Goal: Transaction & Acquisition: Purchase product/service

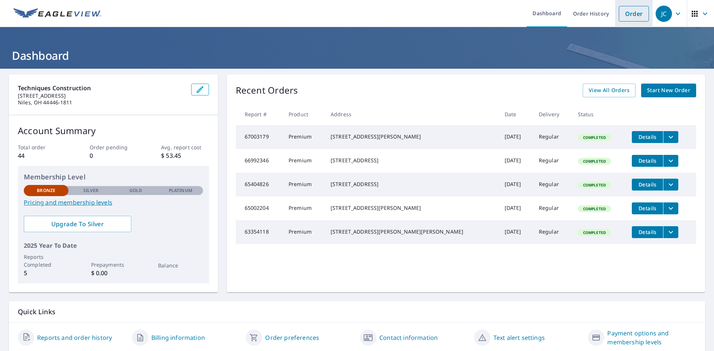
click at [632, 16] on link "Order" at bounding box center [634, 14] width 30 height 16
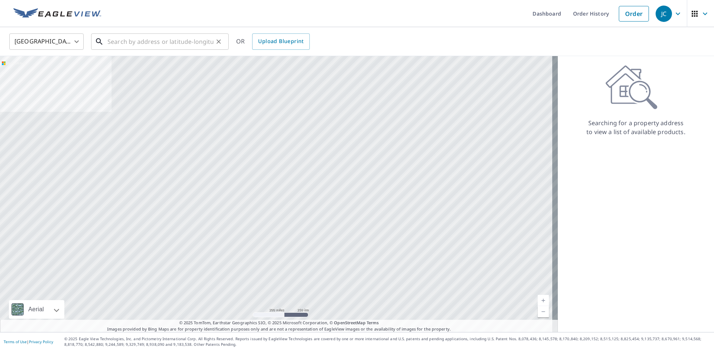
click at [123, 44] on input "text" at bounding box center [160, 41] width 106 height 21
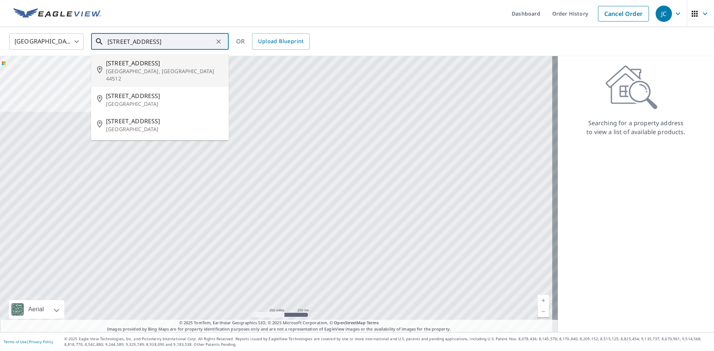
click at [170, 68] on p "[GEOGRAPHIC_DATA], [GEOGRAPHIC_DATA] 44512" at bounding box center [164, 75] width 117 height 15
type input "[STREET_ADDRESS]"
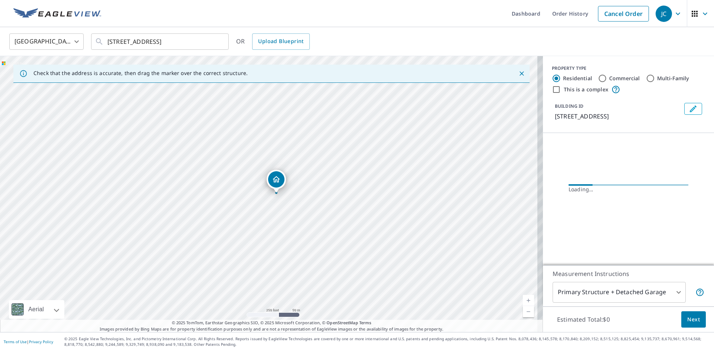
click at [519, 75] on icon "Close" at bounding box center [521, 73] width 7 height 7
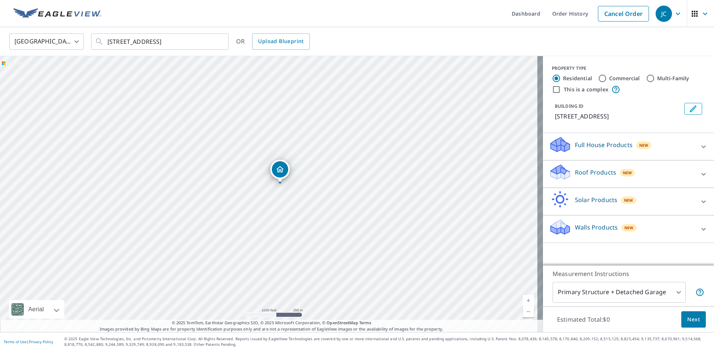
click at [640, 172] on div "Roof Products New" at bounding box center [622, 174] width 146 height 21
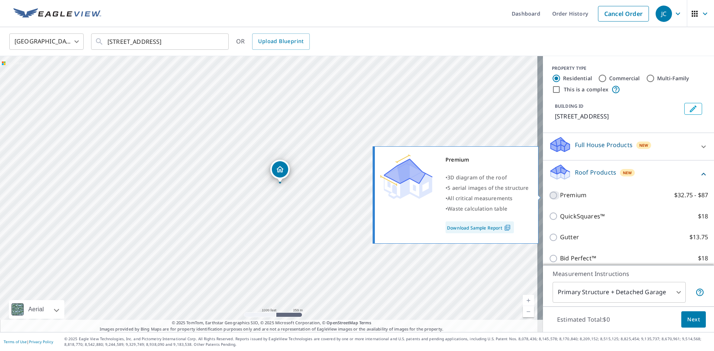
click at [549, 196] on input "Premium $32.75 - $87" at bounding box center [554, 195] width 11 height 9
checkbox input "true"
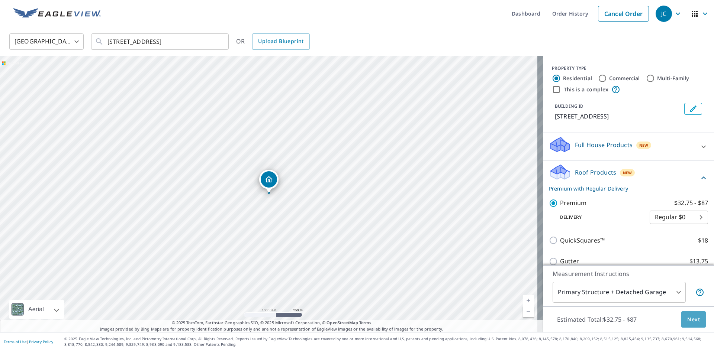
click at [687, 316] on span "Next" at bounding box center [693, 319] width 13 height 9
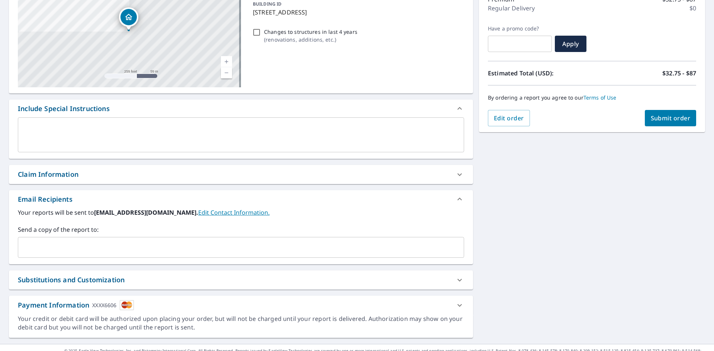
scroll to position [117, 0]
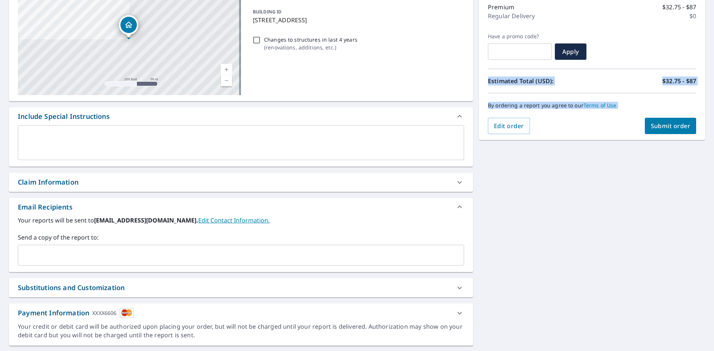
drag, startPoint x: 714, startPoint y: 186, endPoint x: 695, endPoint y: 61, distance: 125.9
click at [695, 61] on div "[STREET_ADDRESS] Aerial Road A standard road map Aerial A detailed look from ab…" at bounding box center [357, 162] width 714 height 380
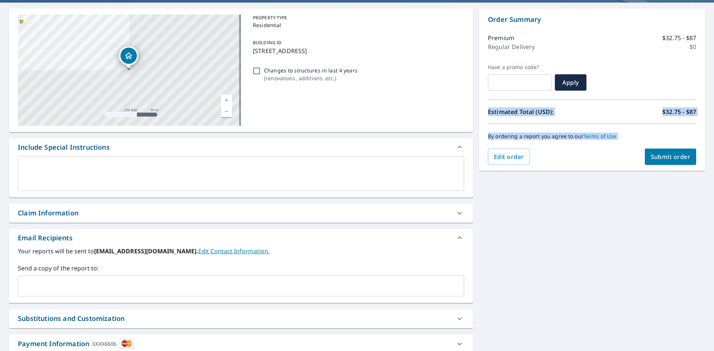
scroll to position [80, 0]
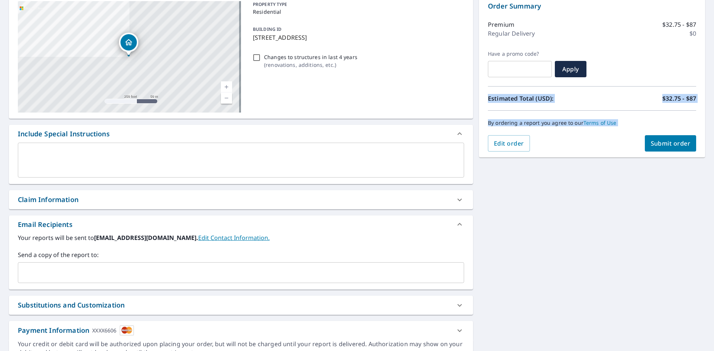
click at [679, 150] on button "Submit order" at bounding box center [671, 143] width 52 height 16
checkbox input "true"
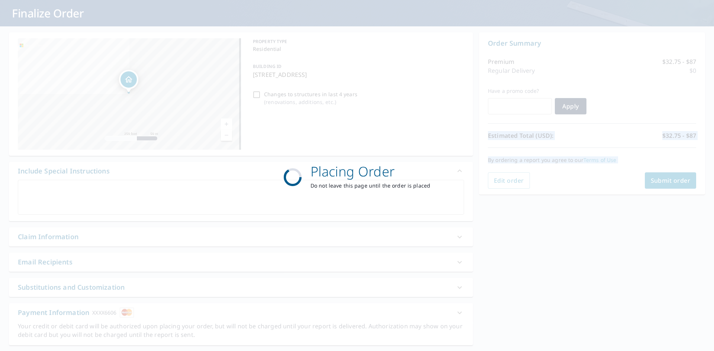
scroll to position [25, 0]
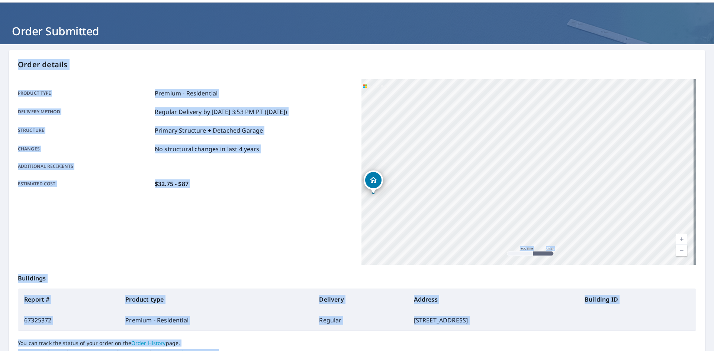
click at [286, 183] on div "Estimated cost $32.75 - $87" at bounding box center [185, 184] width 335 height 9
